Goal: Task Accomplishment & Management: Manage account settings

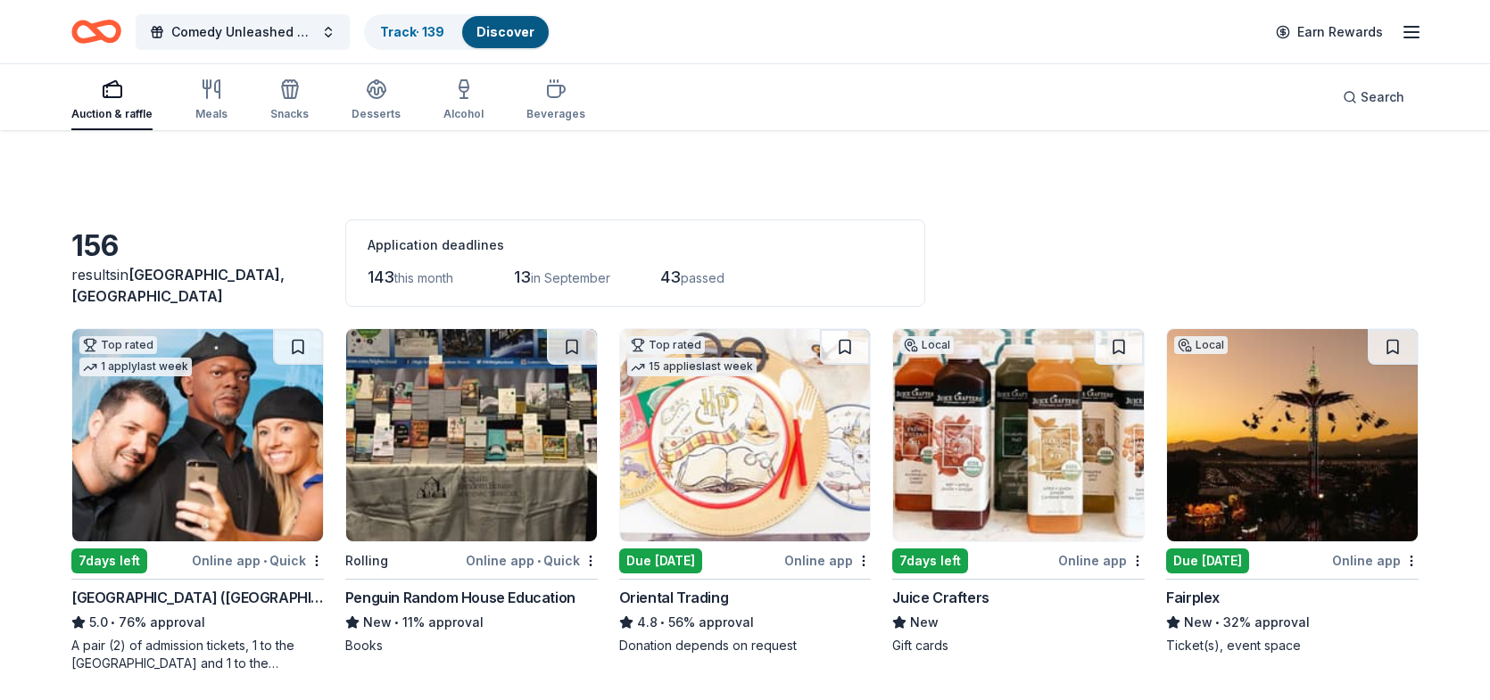
scroll to position [11787, 0]
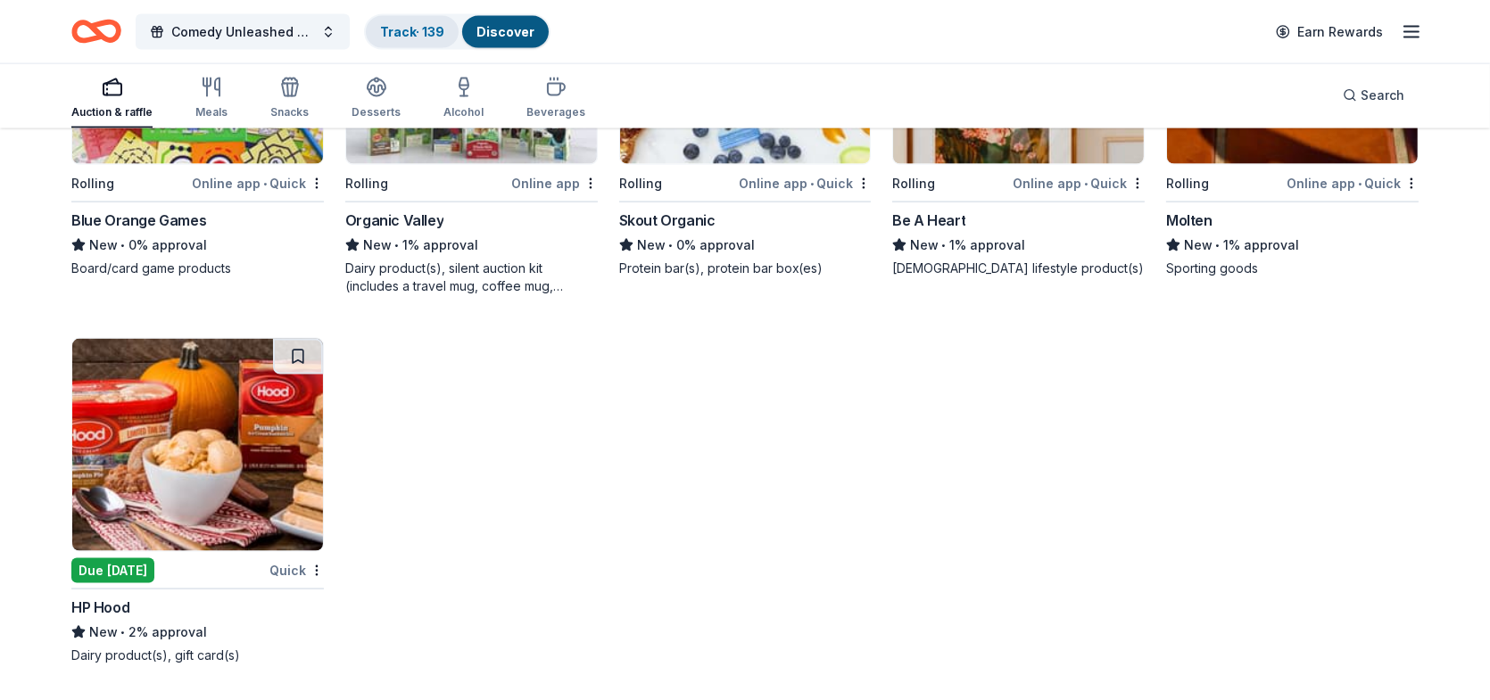
click at [417, 26] on link "Track · 139" at bounding box center [412, 31] width 64 height 15
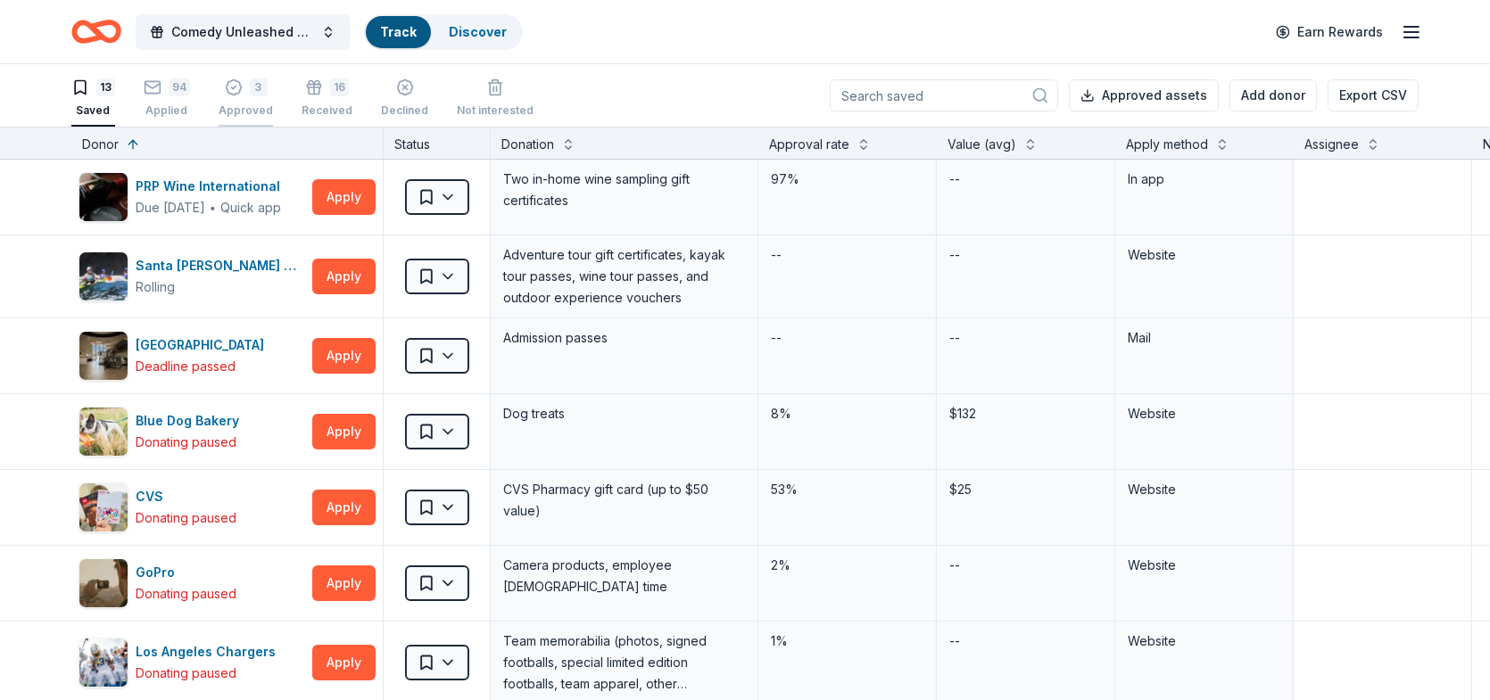
click at [254, 83] on div "3" at bounding box center [259, 87] width 18 height 18
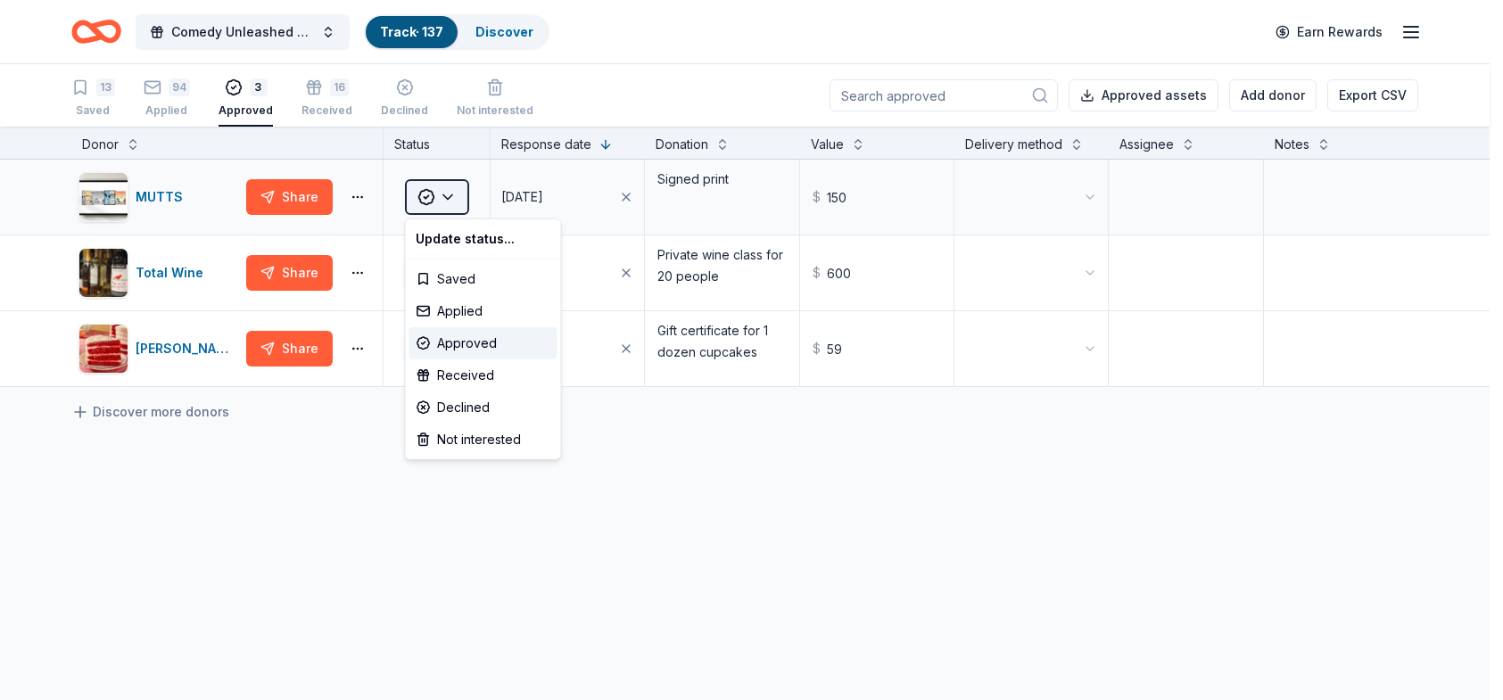
click at [450, 194] on html "Comedy Unleashed 2025 Track · 137 Discover Earn Rewards 13 Saved 94 Applied 3 A…" at bounding box center [751, 350] width 1503 height 700
click at [452, 378] on div "Received" at bounding box center [483, 375] width 148 height 32
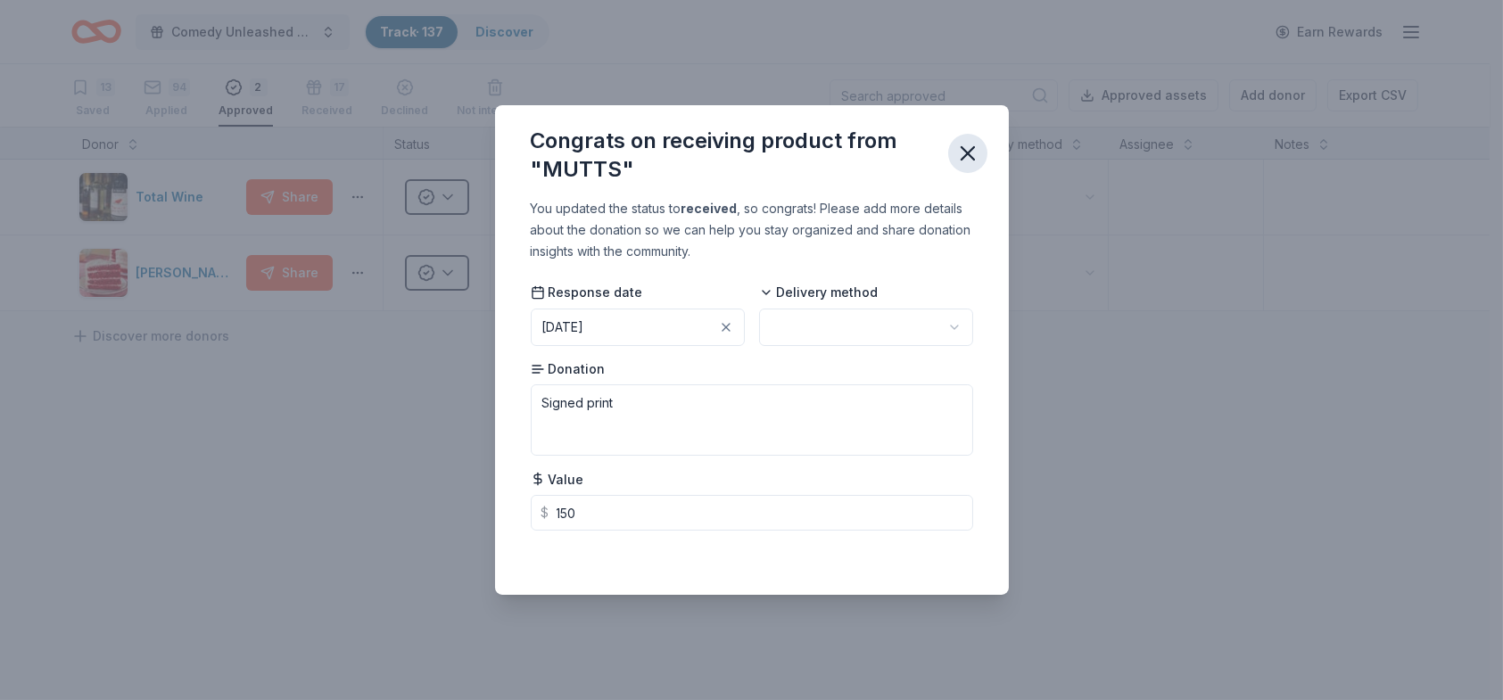
click at [963, 155] on icon "button" at bounding box center [967, 153] width 12 height 12
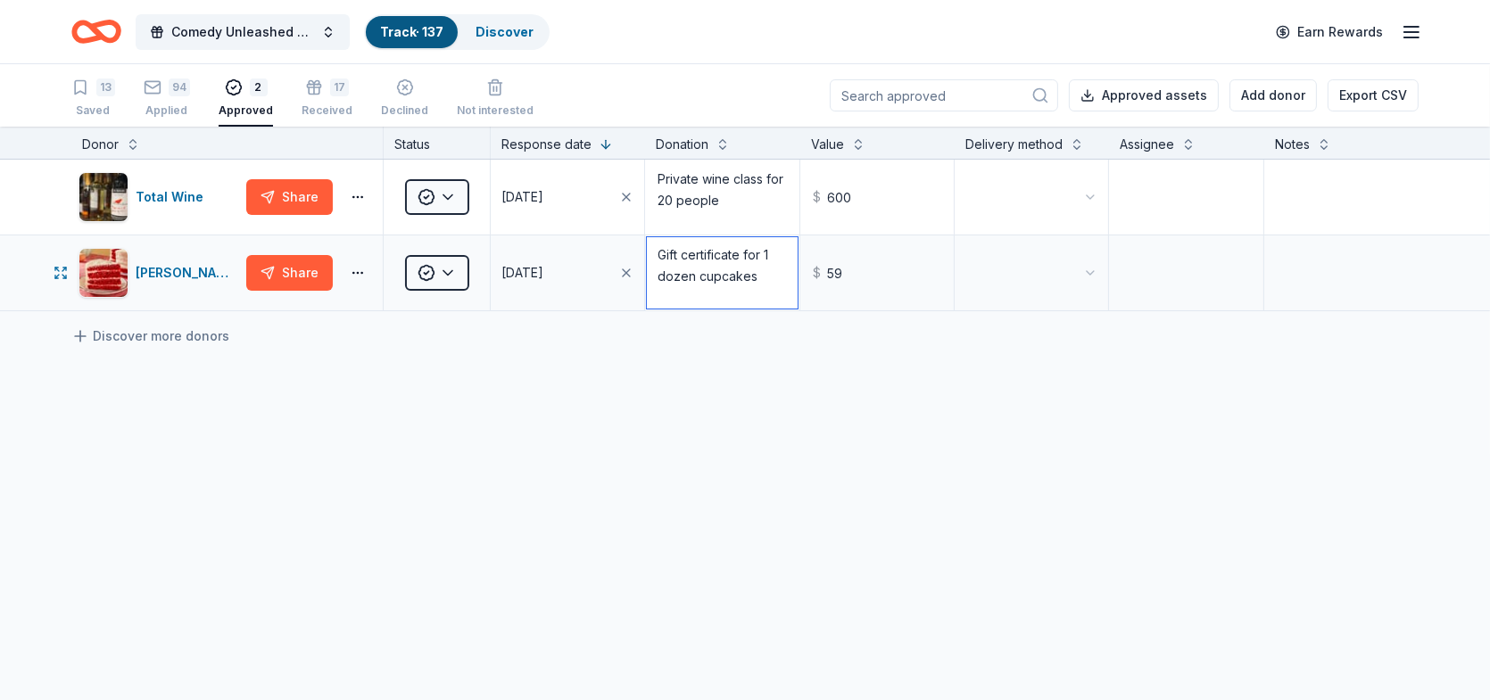
click at [761, 276] on textarea "Gift certificate for 1 dozen cupcakes" at bounding box center [722, 272] width 150 height 71
